Goal: Task Accomplishment & Management: Manage account settings

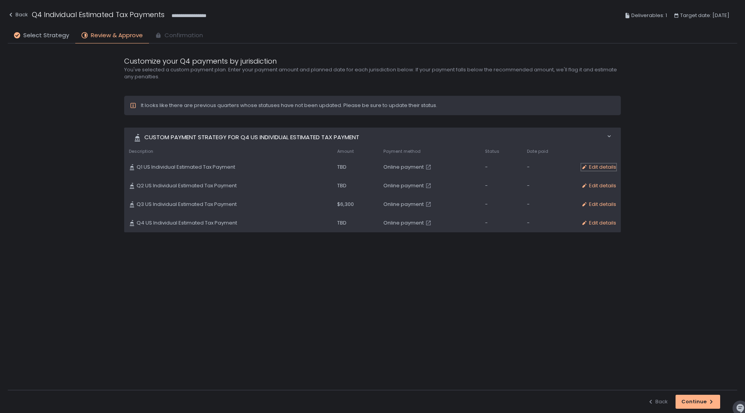
click at [600, 167] on div "Edit details" at bounding box center [598, 167] width 35 height 7
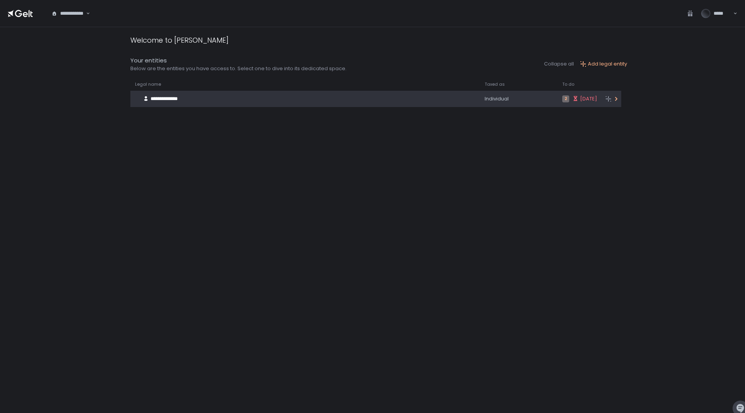
click at [177, 97] on span "**********" at bounding box center [163, 98] width 27 height 5
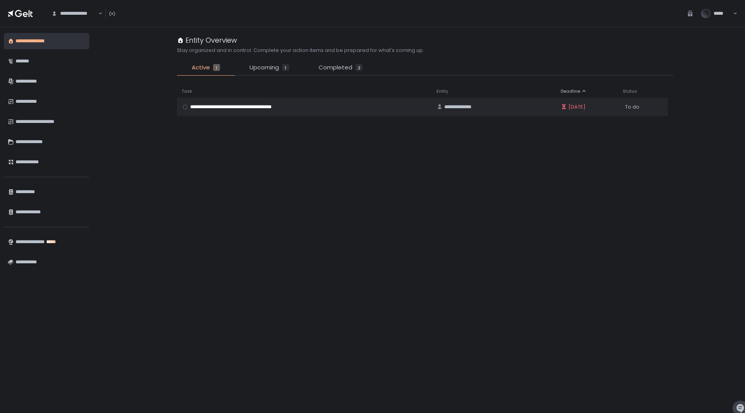
click at [282, 68] on li "Upcoming 1" at bounding box center [269, 69] width 69 height 12
click at [331, 66] on span "Completed" at bounding box center [335, 67] width 34 height 9
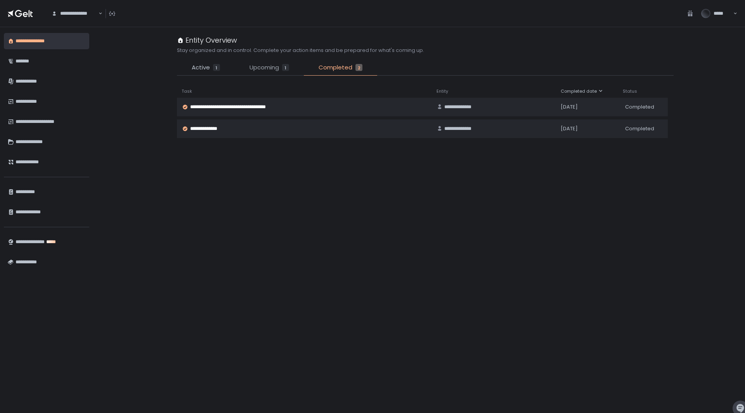
click at [268, 68] on span "Upcoming" at bounding box center [263, 67] width 29 height 9
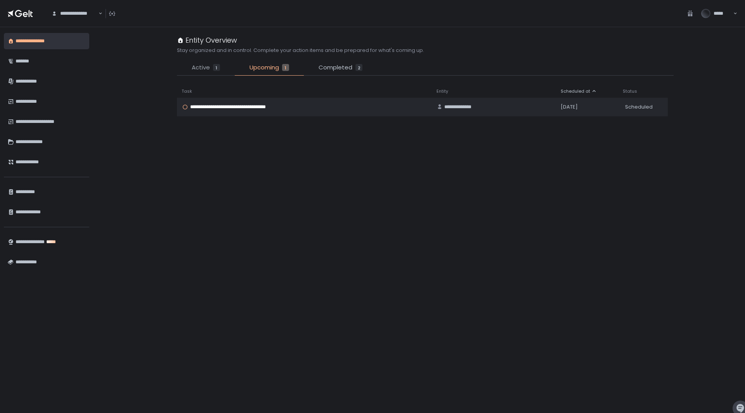
click at [200, 67] on span "Active" at bounding box center [201, 67] width 18 height 9
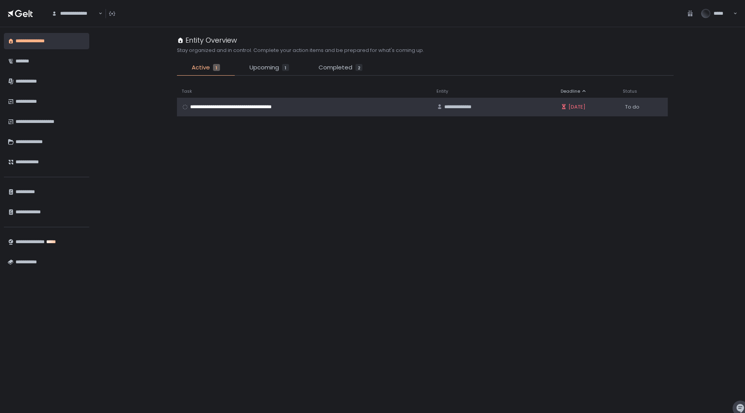
click at [298, 105] on span "**********" at bounding box center [248, 107] width 116 height 7
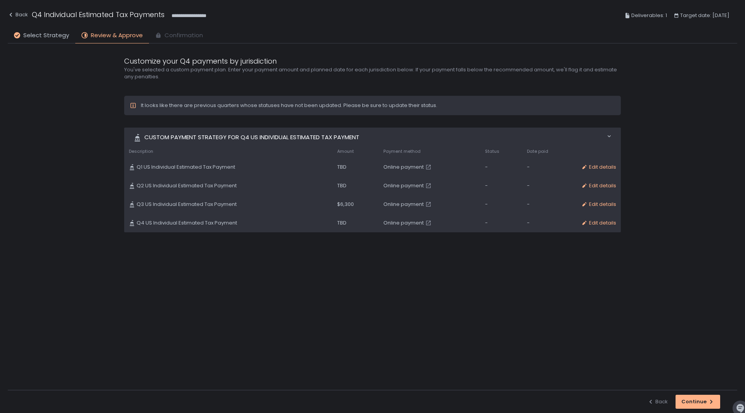
click at [183, 203] on span "Q3 US Individual Estimated Tax Payment" at bounding box center [187, 204] width 100 height 7
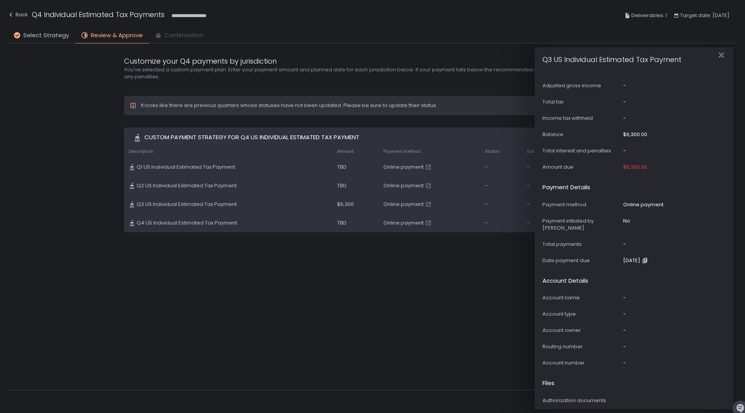
scroll to position [322, 0]
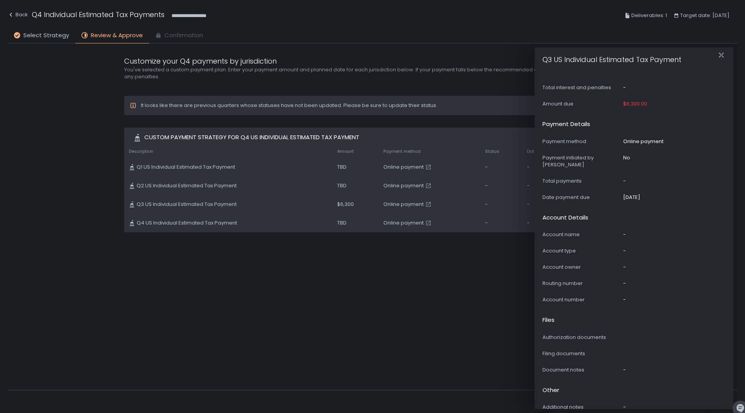
click at [337, 260] on div "It looks like there are previous quarters whose statuses have not been updated.…" at bounding box center [372, 241] width 496 height 291
click at [720, 55] on icon "button" at bounding box center [721, 55] width 8 height 8
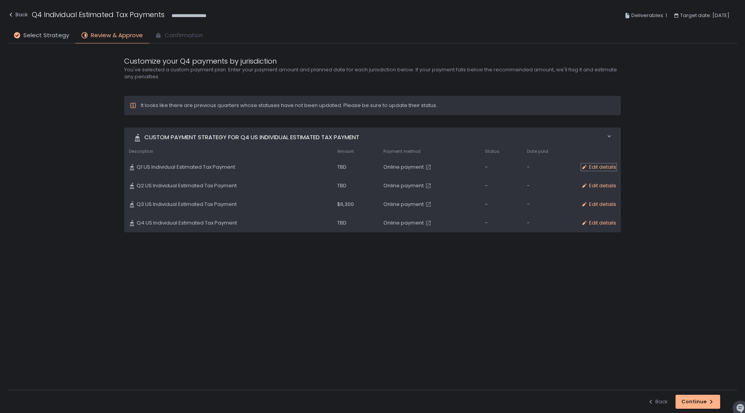
click at [590, 166] on div "Edit details" at bounding box center [598, 167] width 35 height 7
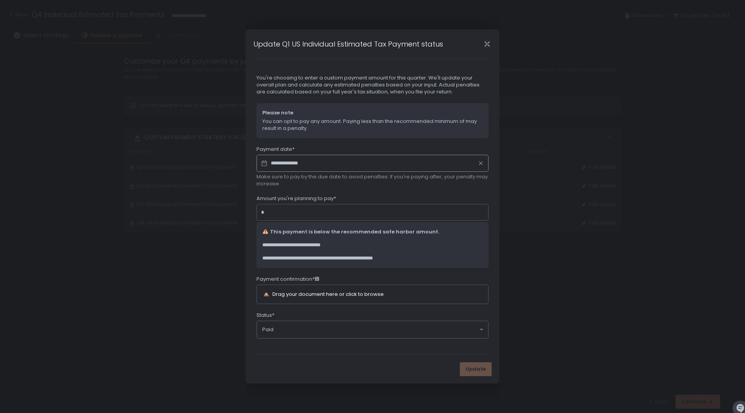
click at [487, 45] on icon "Close" at bounding box center [486, 44] width 5 height 10
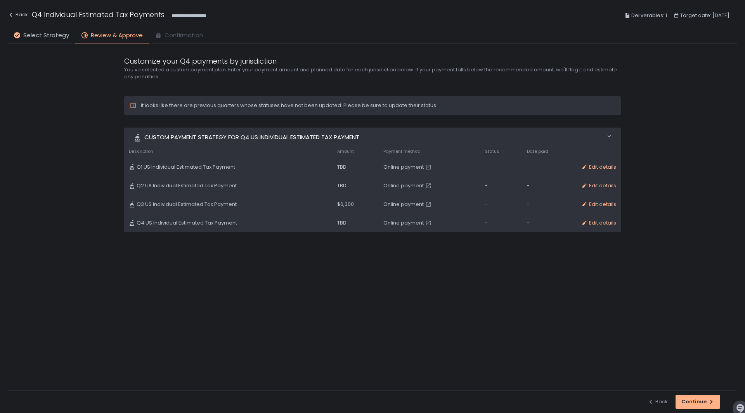
scroll to position [0, 0]
click at [598, 168] on div "Edit details" at bounding box center [598, 167] width 35 height 7
